Goal: Obtain resource: Obtain resource

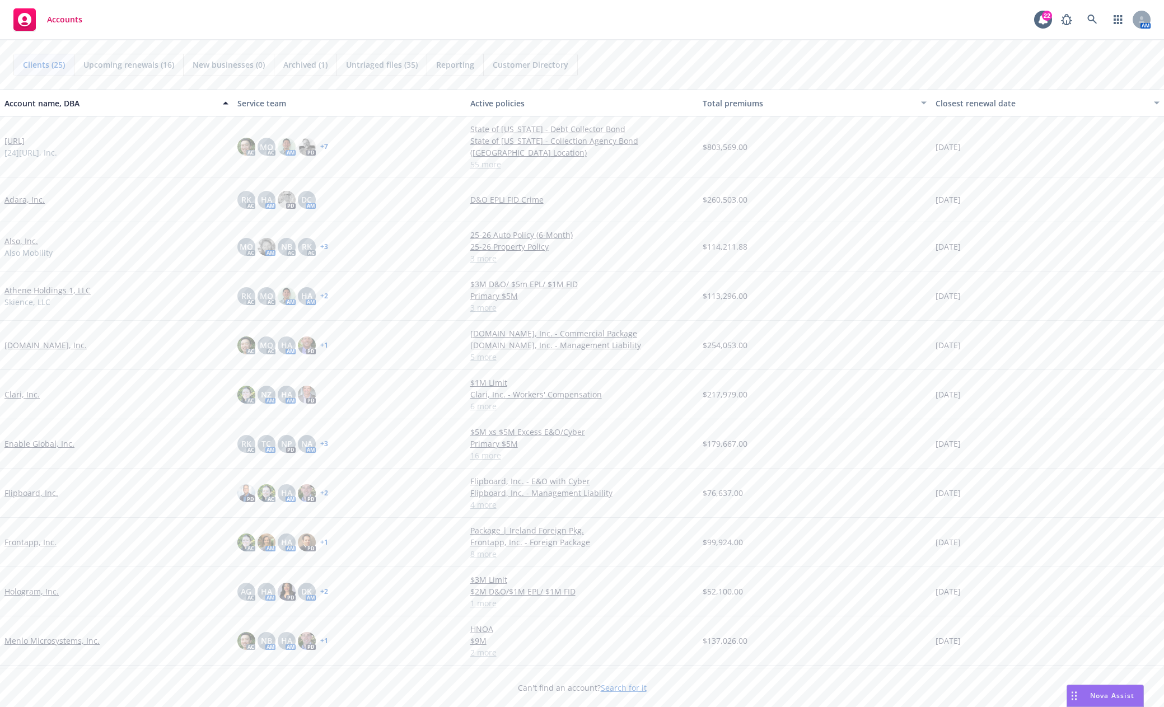
click at [25, 143] on link "[URL]" at bounding box center [14, 141] width 20 height 12
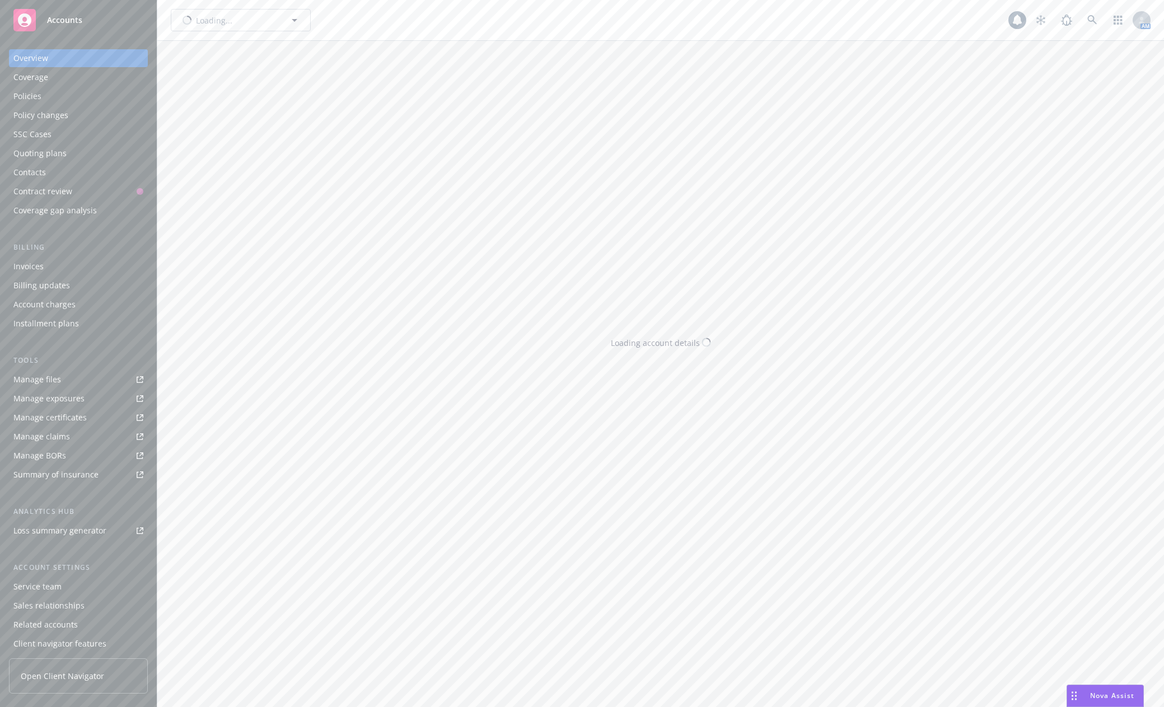
click at [23, 143] on div "Overview Coverage Policies Policy changes SSC Cases Quoting plans Contacts Cont…" at bounding box center [78, 134] width 139 height 170
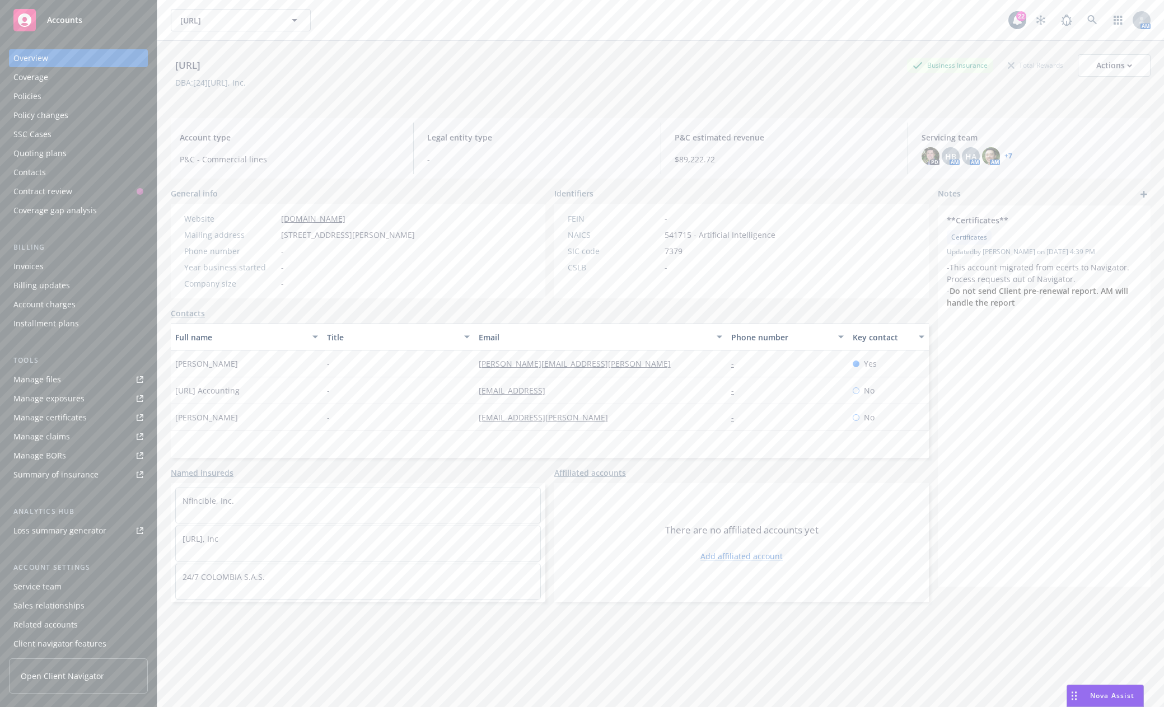
click at [57, 380] on div "Manage files" at bounding box center [37, 380] width 48 height 18
click at [74, 21] on span "Accounts" at bounding box center [64, 20] width 35 height 9
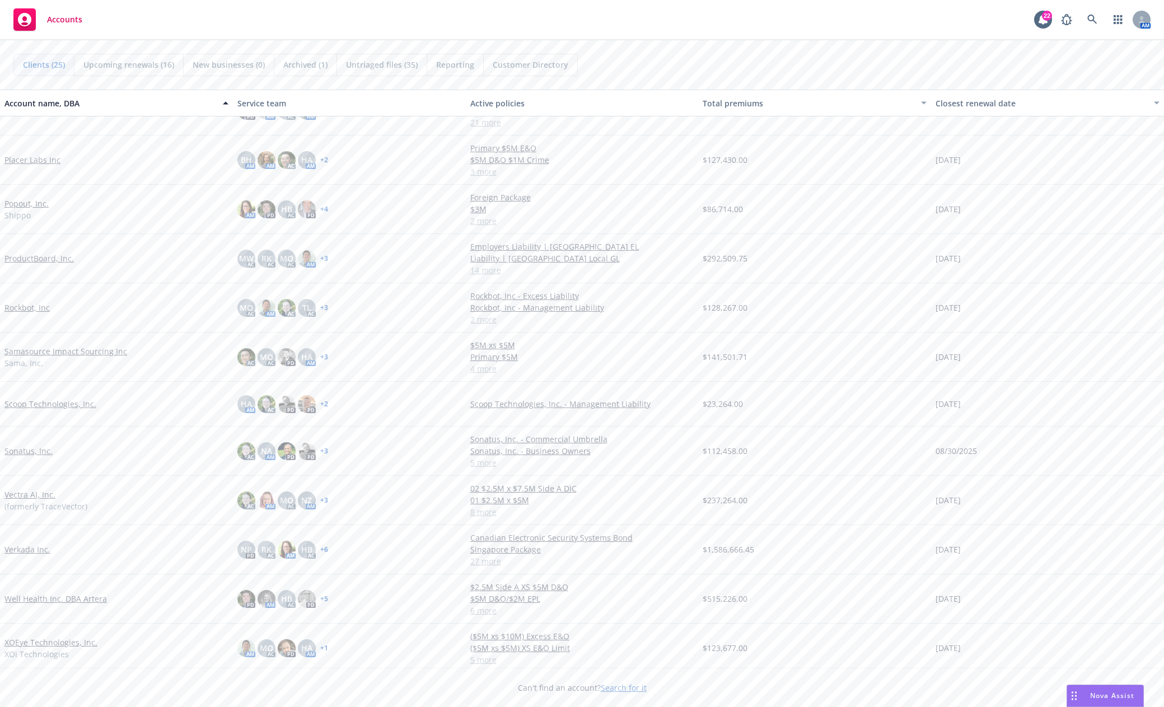
scroll to position [622, 0]
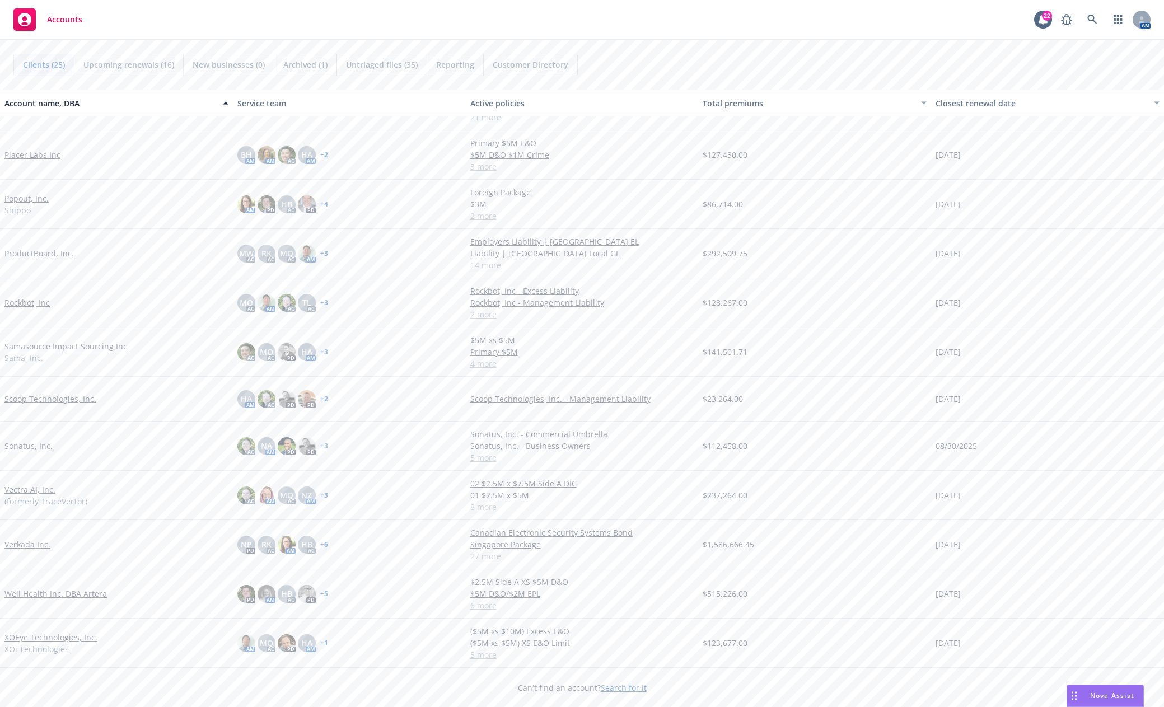
click at [34, 547] on link "Verkada Inc." at bounding box center [27, 545] width 46 height 12
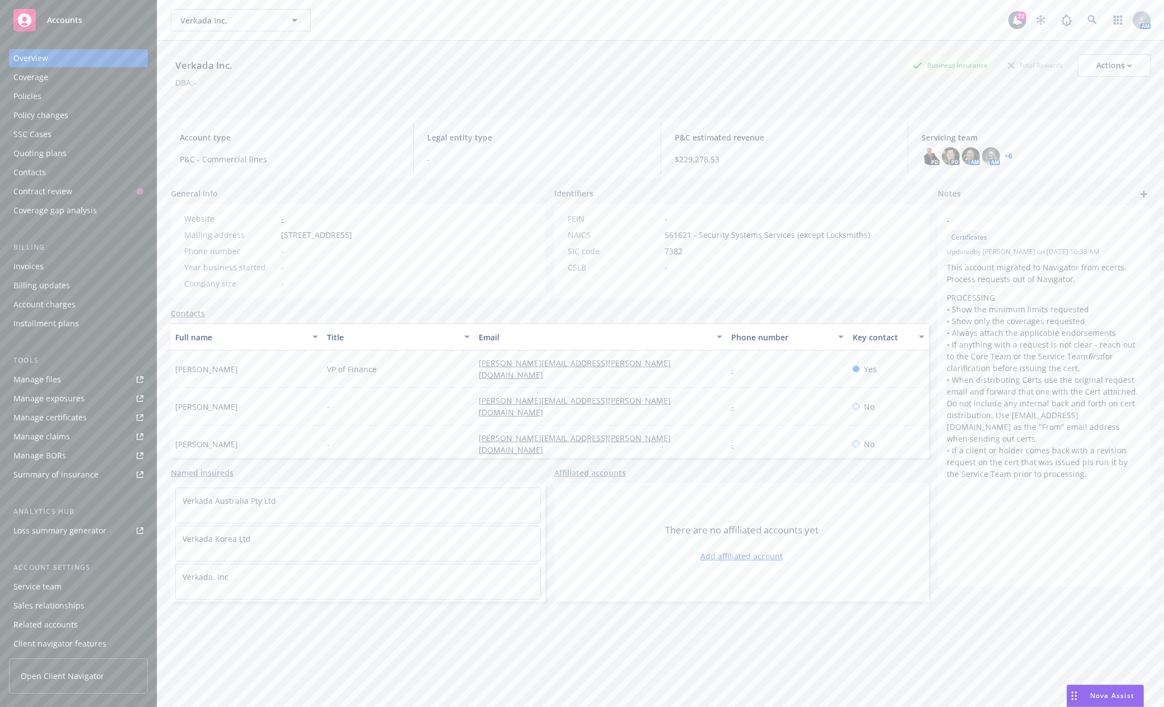
click at [89, 385] on link "Manage files" at bounding box center [78, 380] width 139 height 18
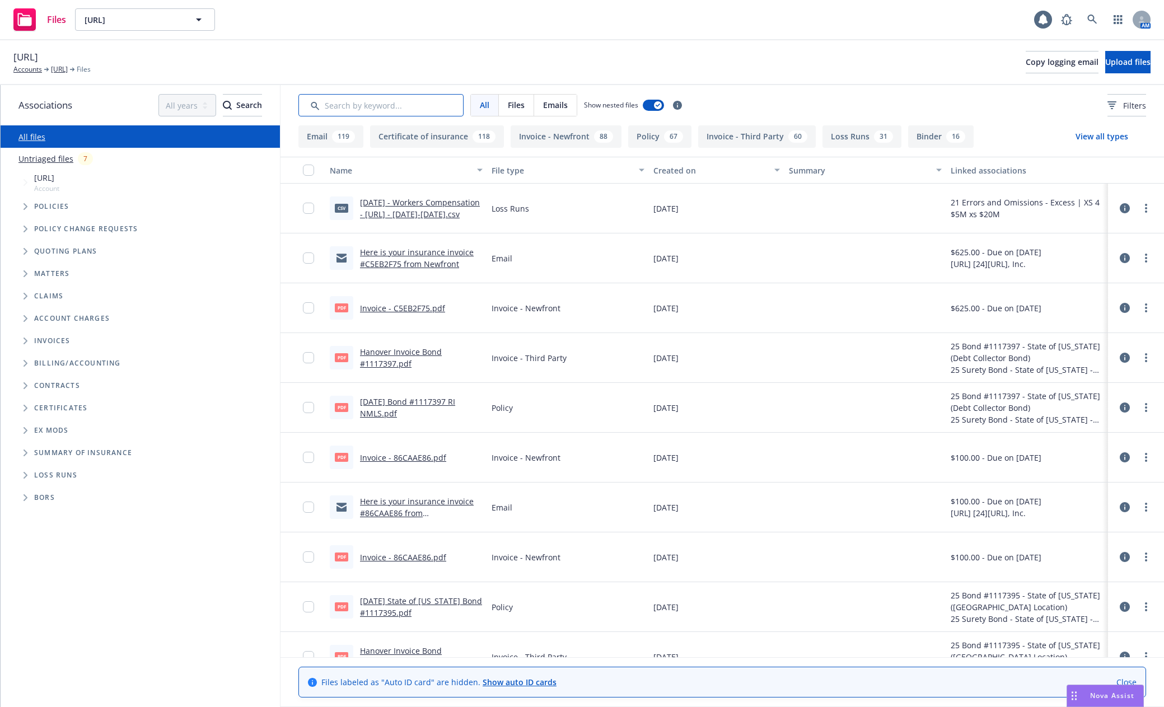
click at [335, 109] on input "Search by keyword..." at bounding box center [380, 105] width 165 height 22
type input "soi"
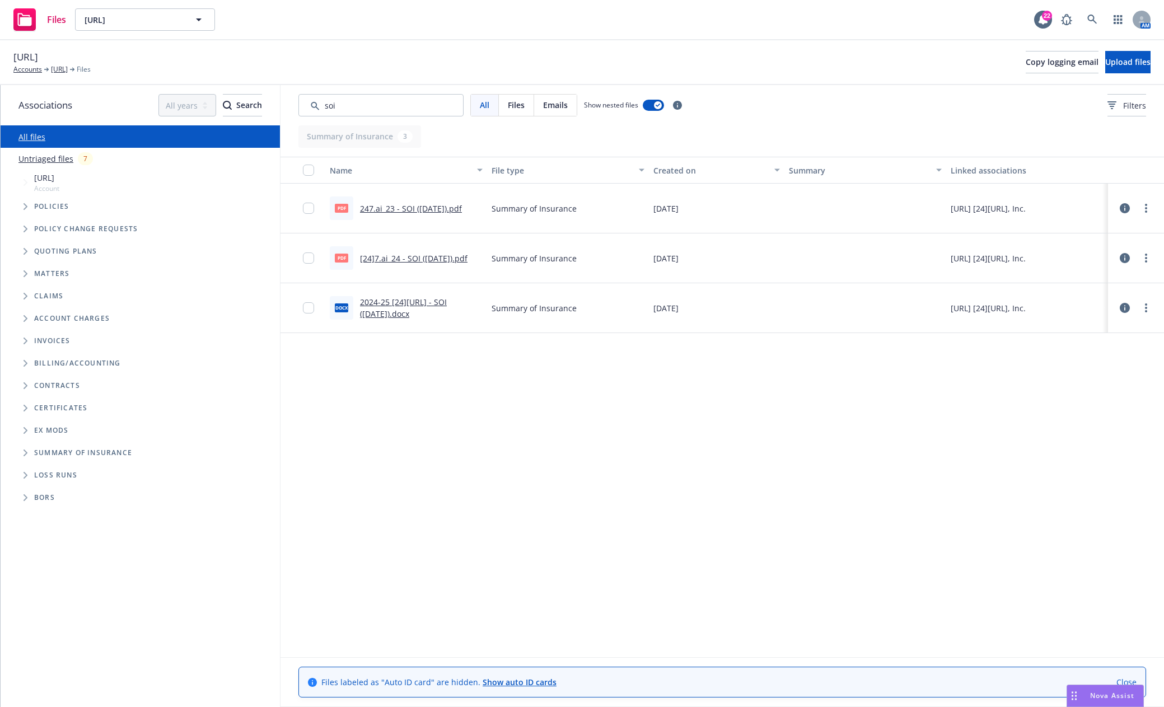
click at [417, 259] on link "[24]7.ai_24 - SOI (10.18.2024).pdf" at bounding box center [414, 258] width 108 height 11
drag, startPoint x: 321, startPoint y: 107, endPoint x: 309, endPoint y: 106, distance: 12.3
click at [309, 106] on input "Search by keyword..." at bounding box center [380, 105] width 165 height 22
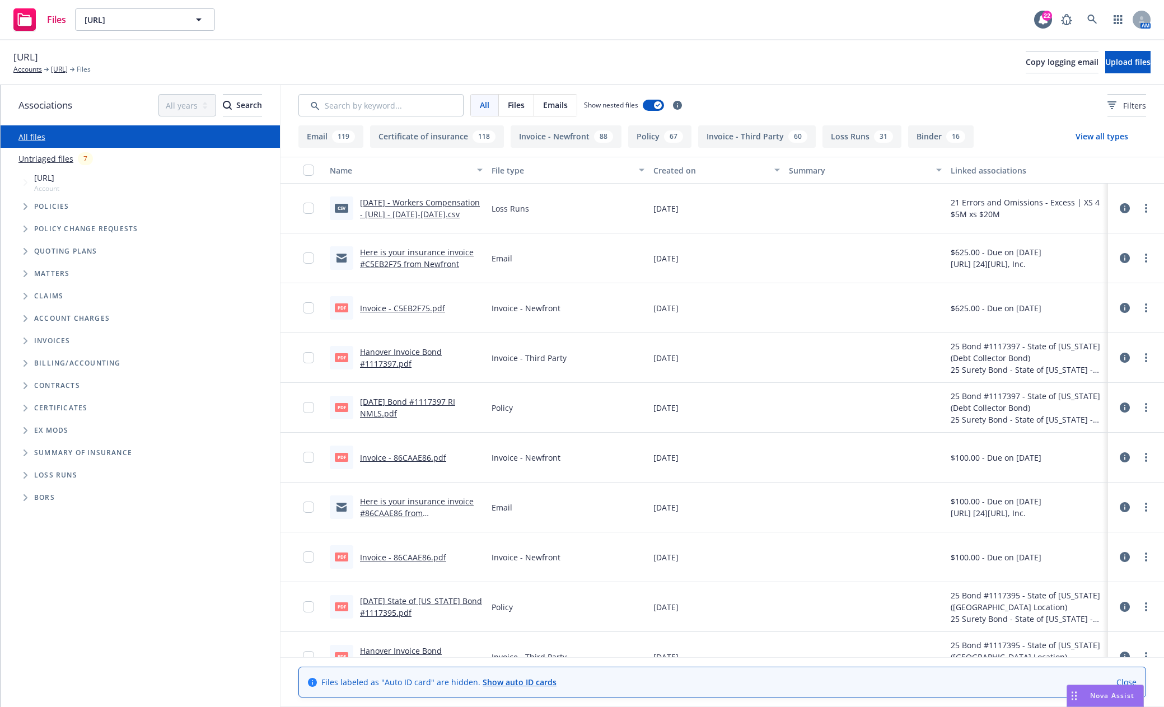
click at [27, 207] on icon "Tree Example" at bounding box center [26, 206] width 4 height 7
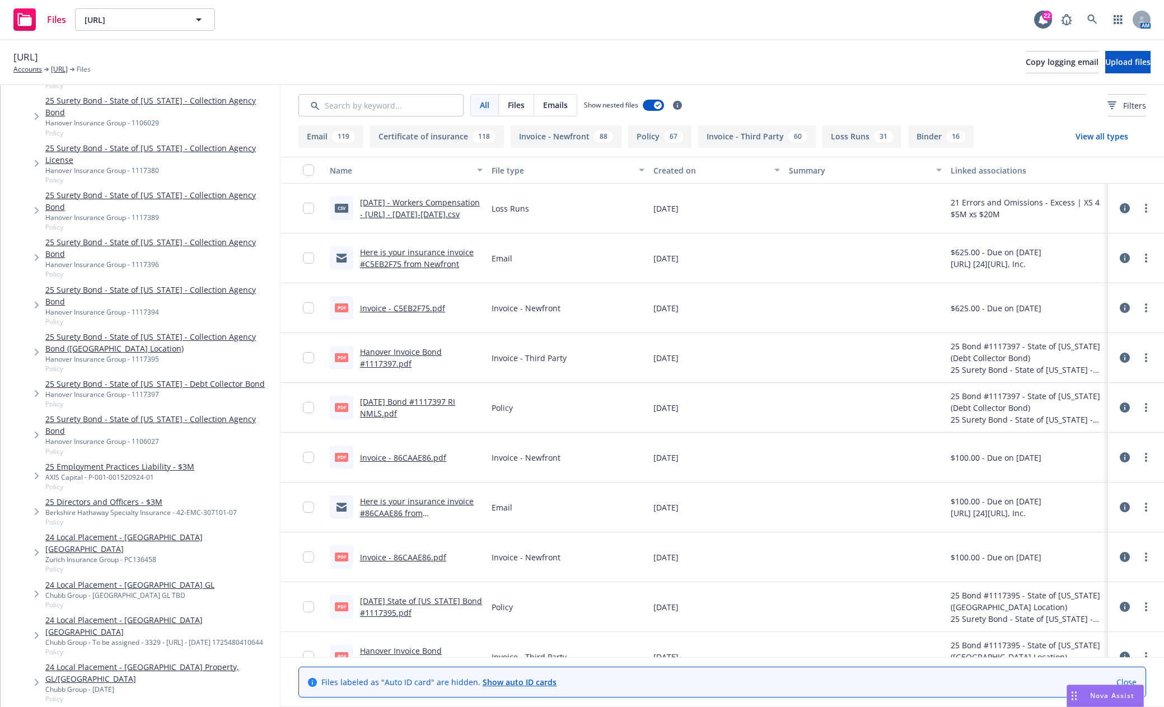
scroll to position [1792, 0]
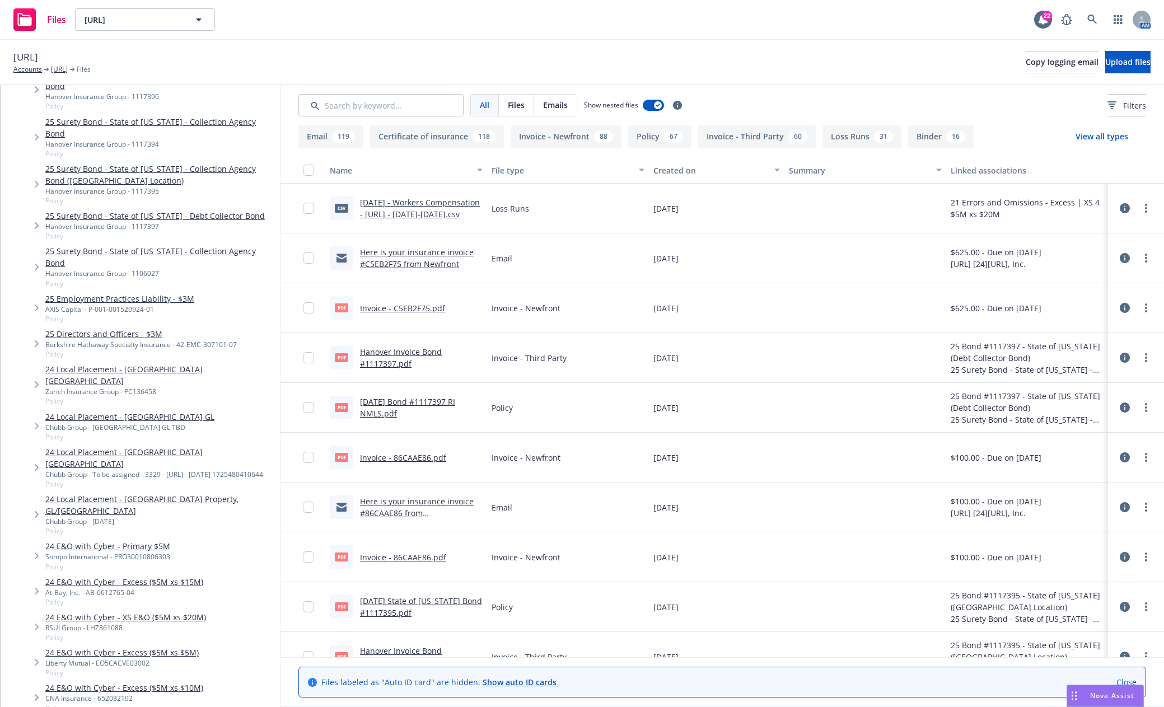
click at [149, 540] on link "24 E&O with Cyber - Primary $5M" at bounding box center [107, 546] width 125 height 12
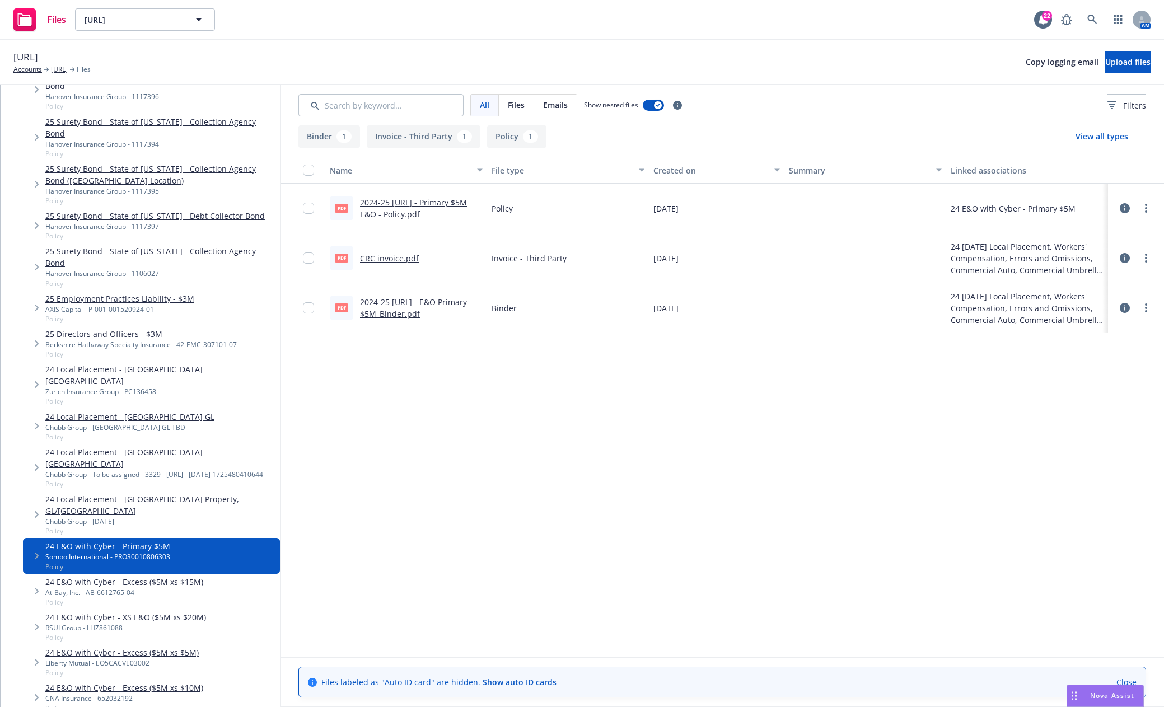
click at [423, 203] on link "2024-25 247.ai - Primary $5M E&O - Policy.pdf" at bounding box center [413, 208] width 107 height 22
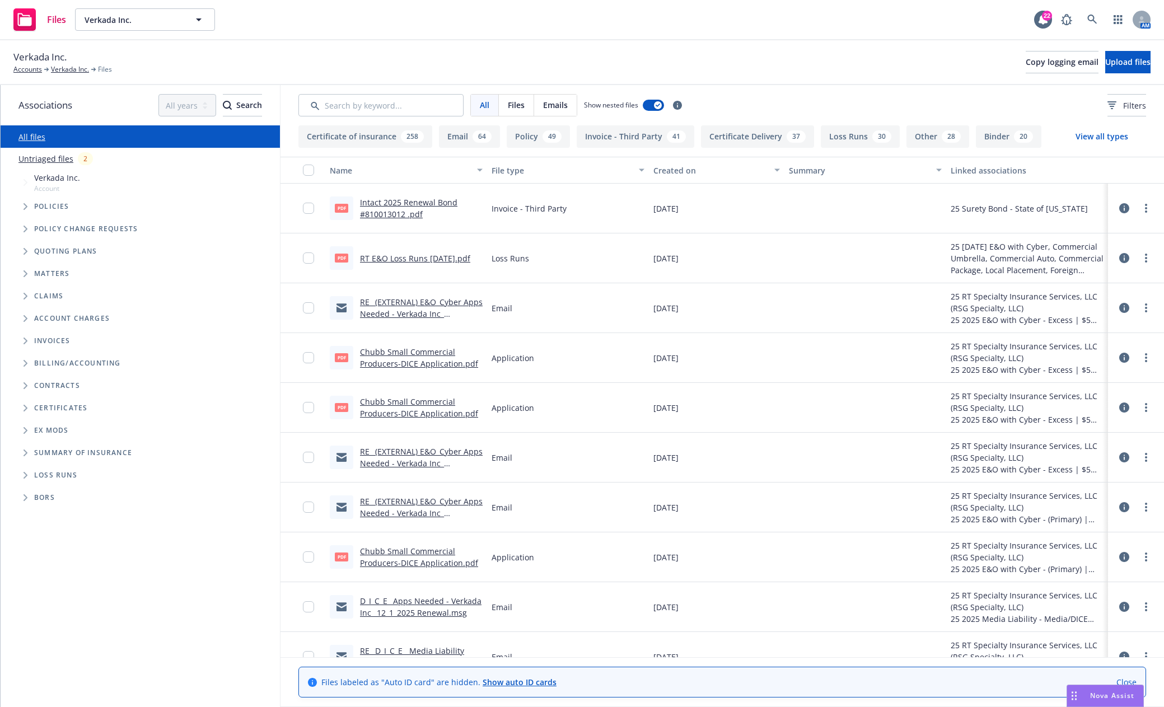
click at [29, 207] on span "Tree Example" at bounding box center [25, 207] width 18 height 18
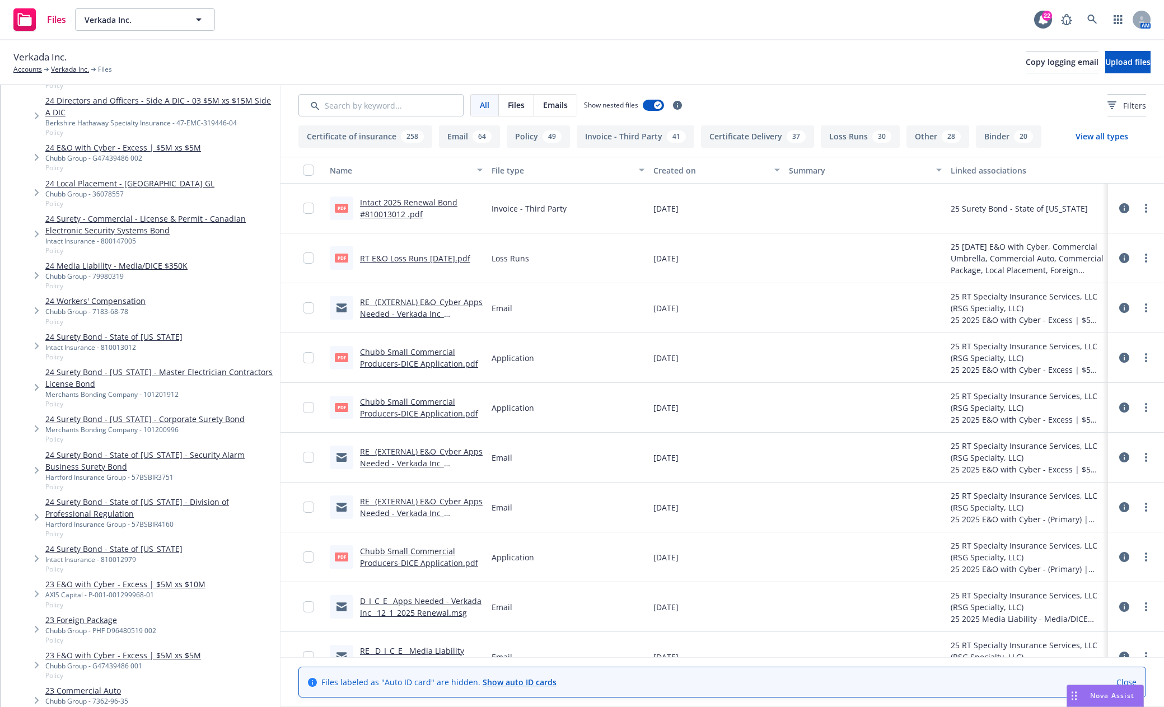
scroll to position [1008, 0]
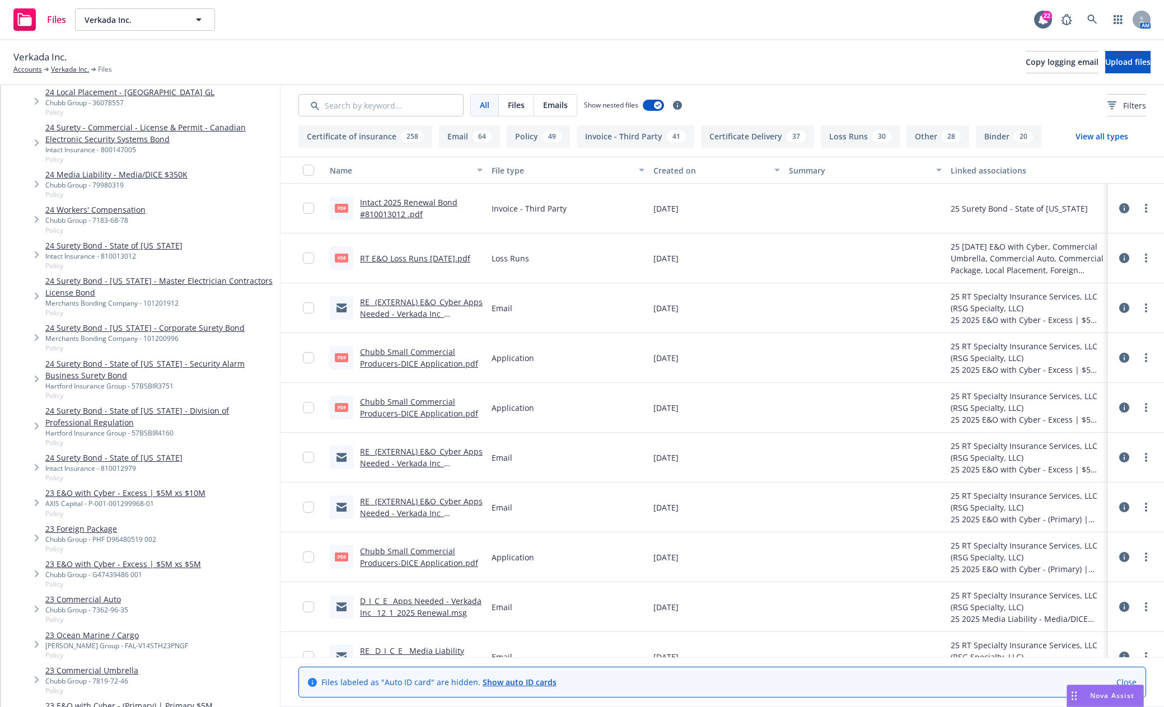
click at [148, 169] on link "24 Media Liability - Media/DICE $350K" at bounding box center [116, 175] width 142 height 12
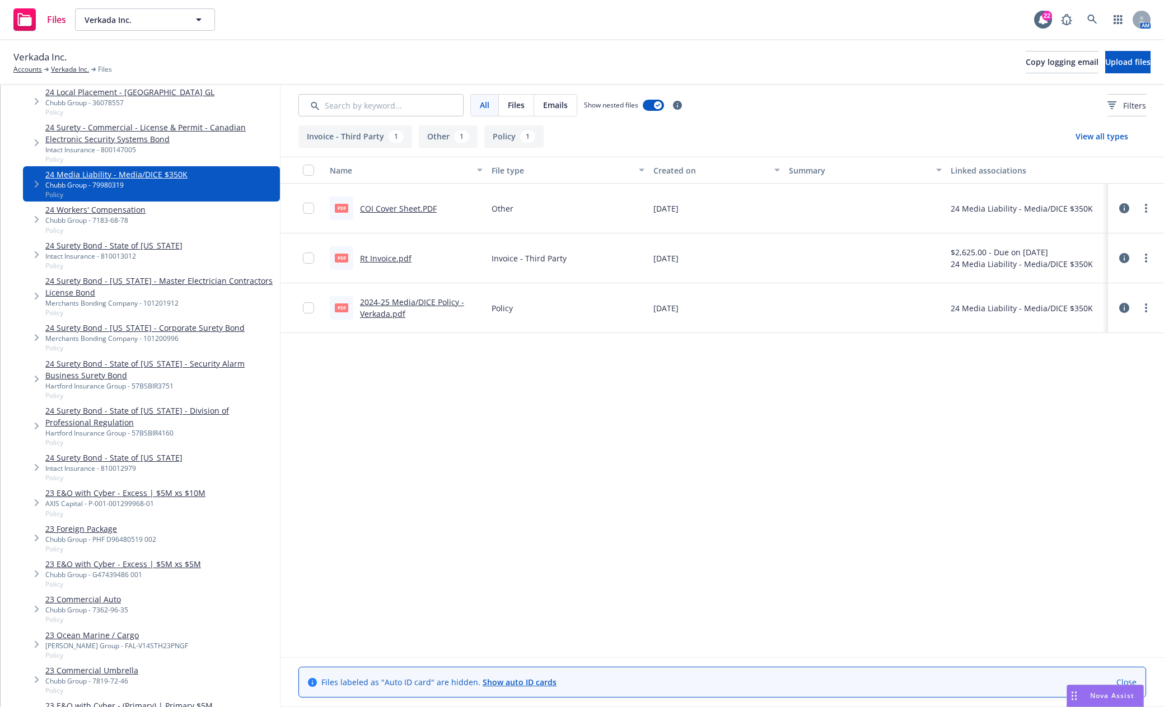
click at [417, 297] on link "2024-25 Media/DICE Policy - Verkada.pdf" at bounding box center [412, 308] width 104 height 22
